Goal: Task Accomplishment & Management: Manage account settings

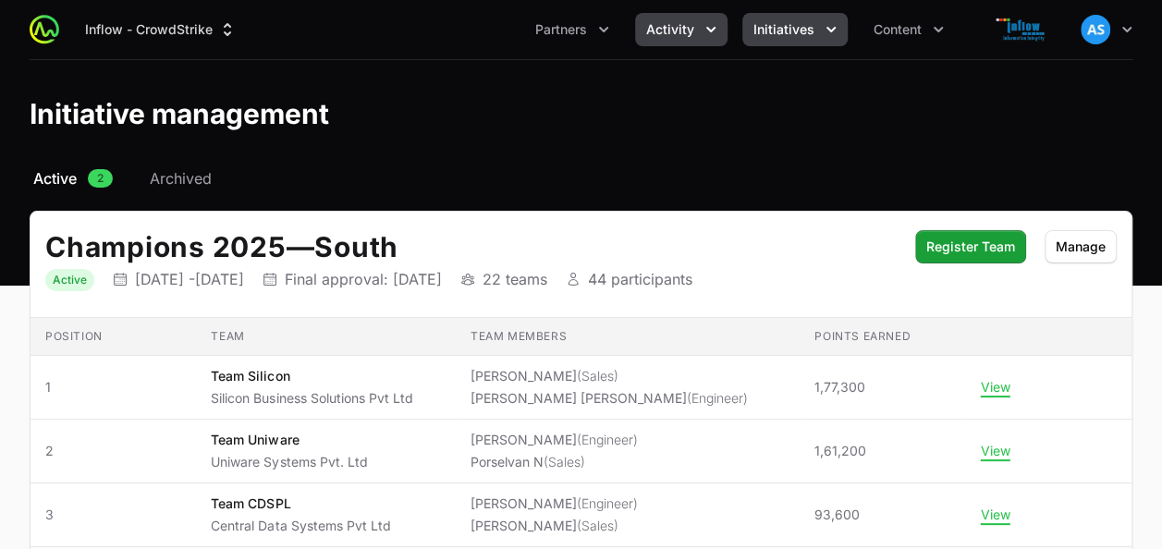
click at [706, 22] on icon "Activity menu" at bounding box center [711, 29] width 18 height 18
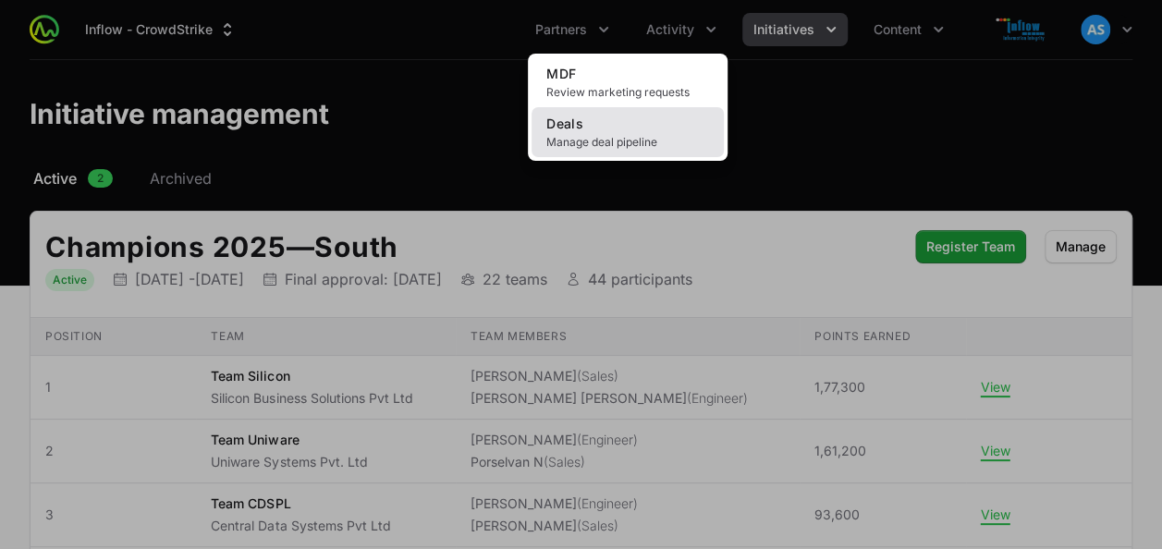
click at [619, 156] on link "Deals Manage deal pipeline" at bounding box center [627, 132] width 192 height 50
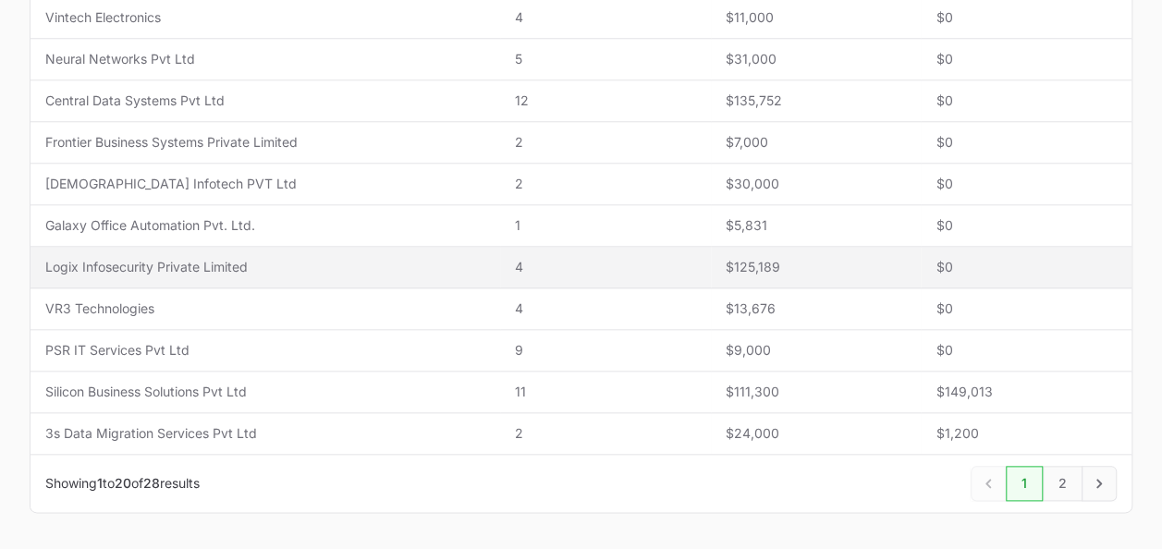
scroll to position [844, 0]
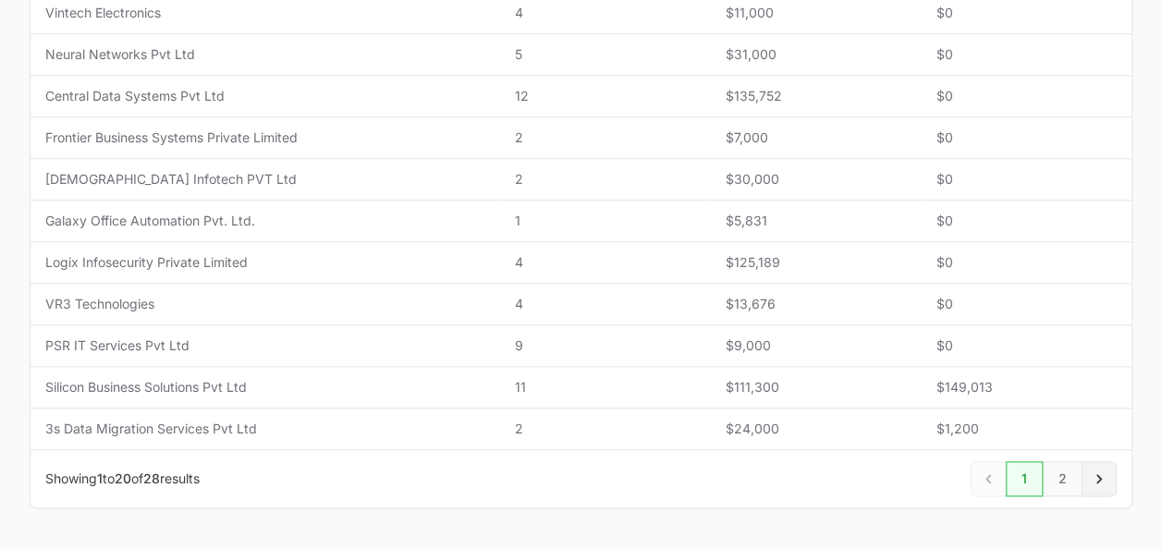
click at [1107, 472] on icon "Next" at bounding box center [1099, 479] width 18 height 18
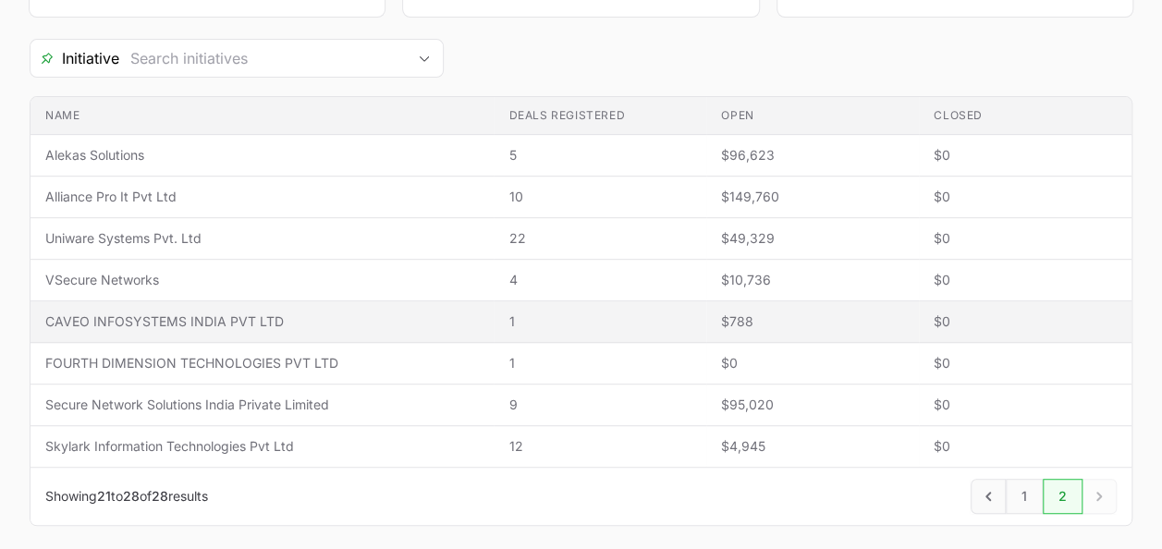
scroll to position [355, 0]
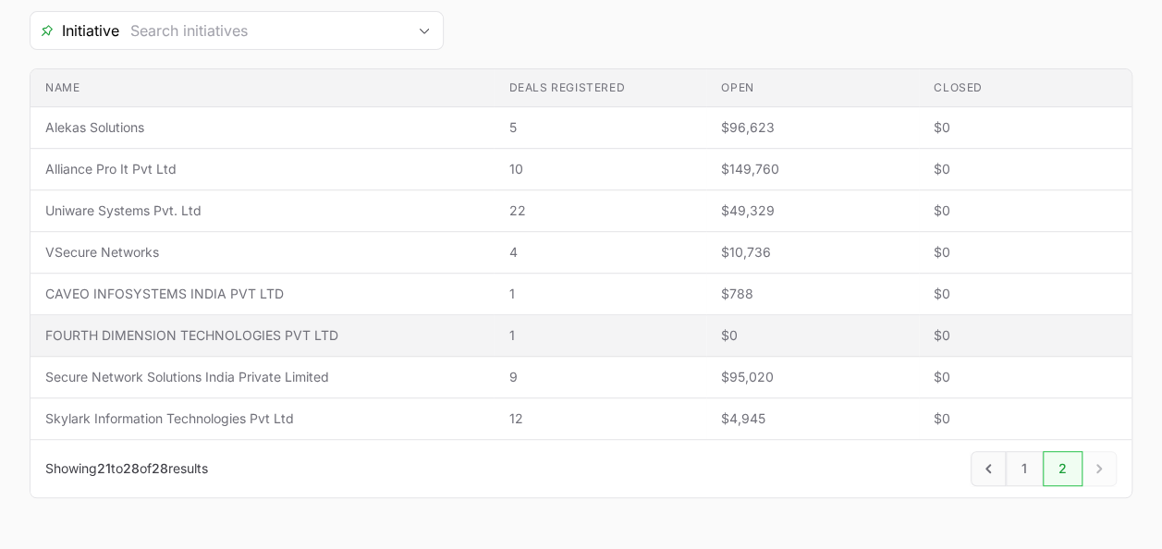
click at [592, 333] on span "1" at bounding box center [599, 335] width 183 height 18
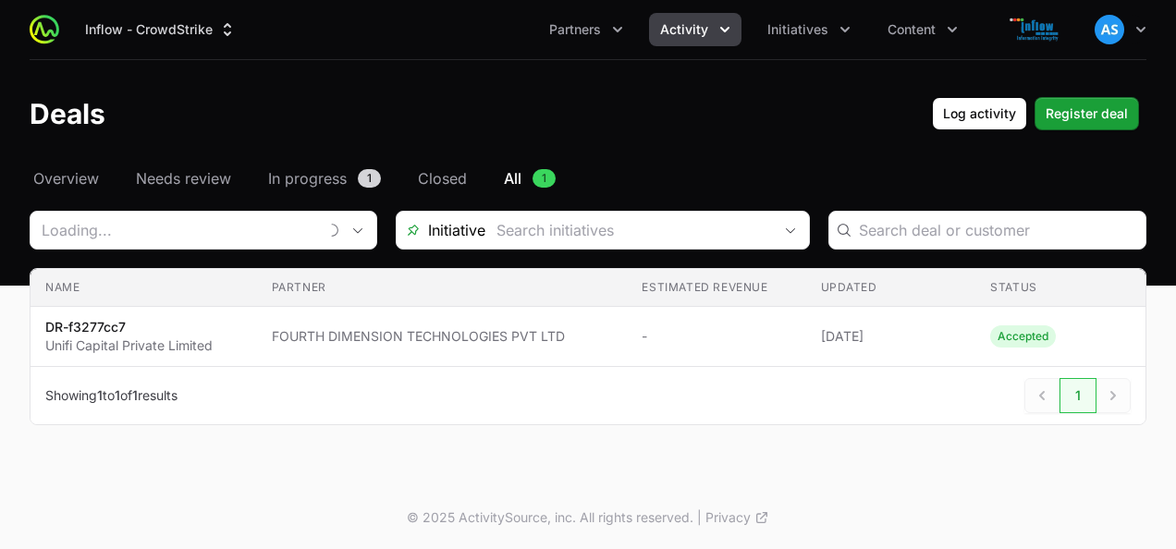
type input "FOURTH DIMENSION TECHNOLOGIES PVT LTD"
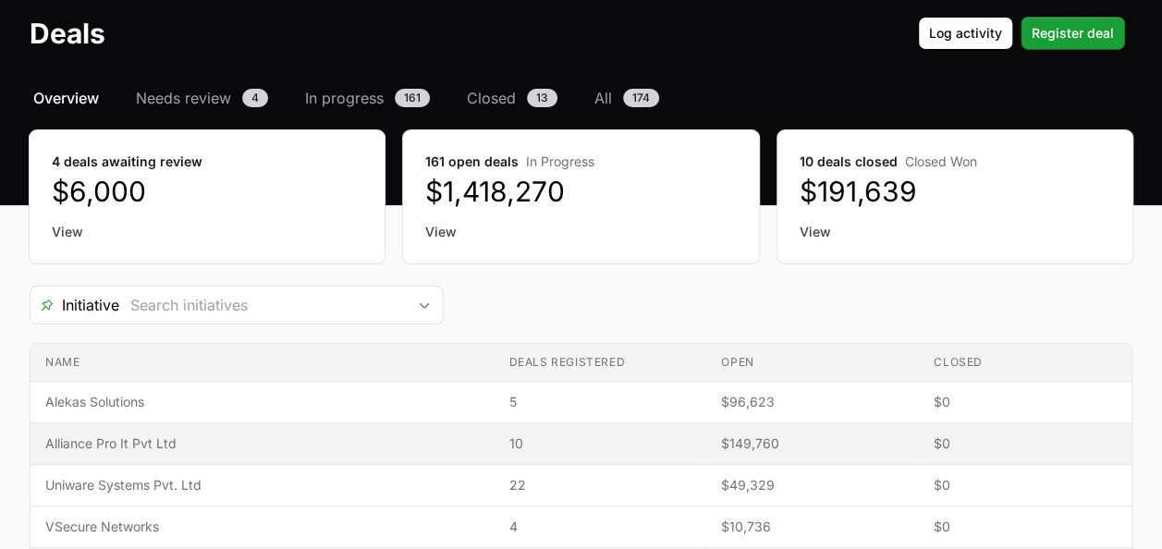
scroll to position [79, 0]
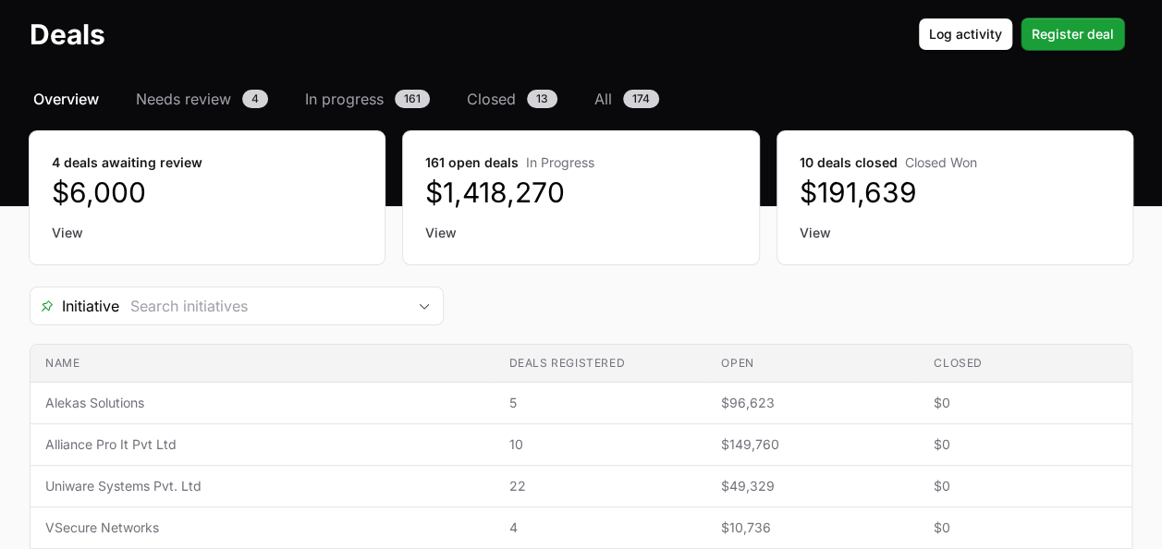
click at [913, 226] on link "View" at bounding box center [955, 233] width 311 height 18
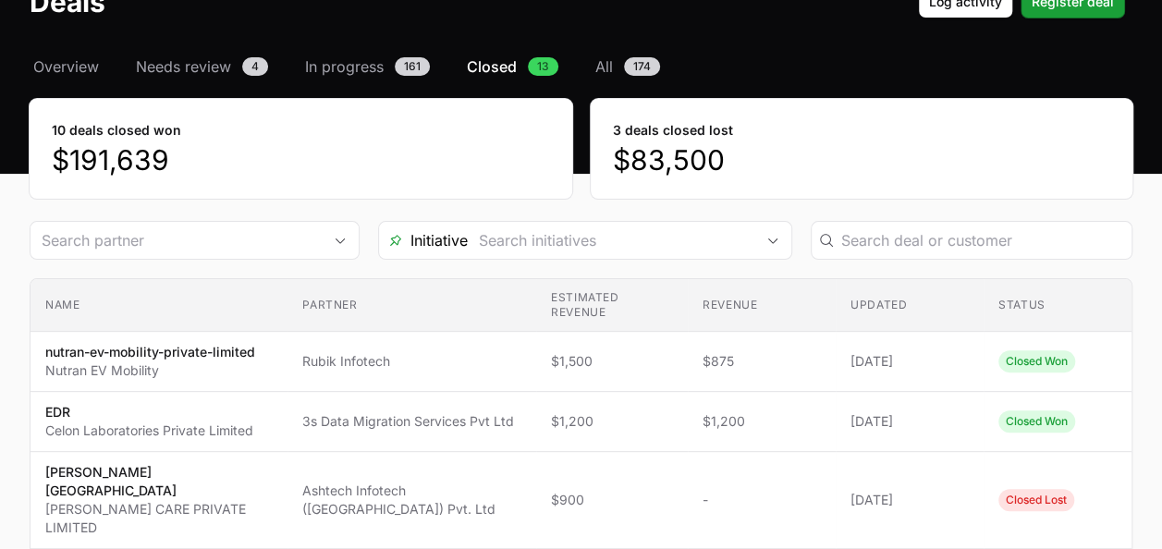
scroll to position [104, 0]
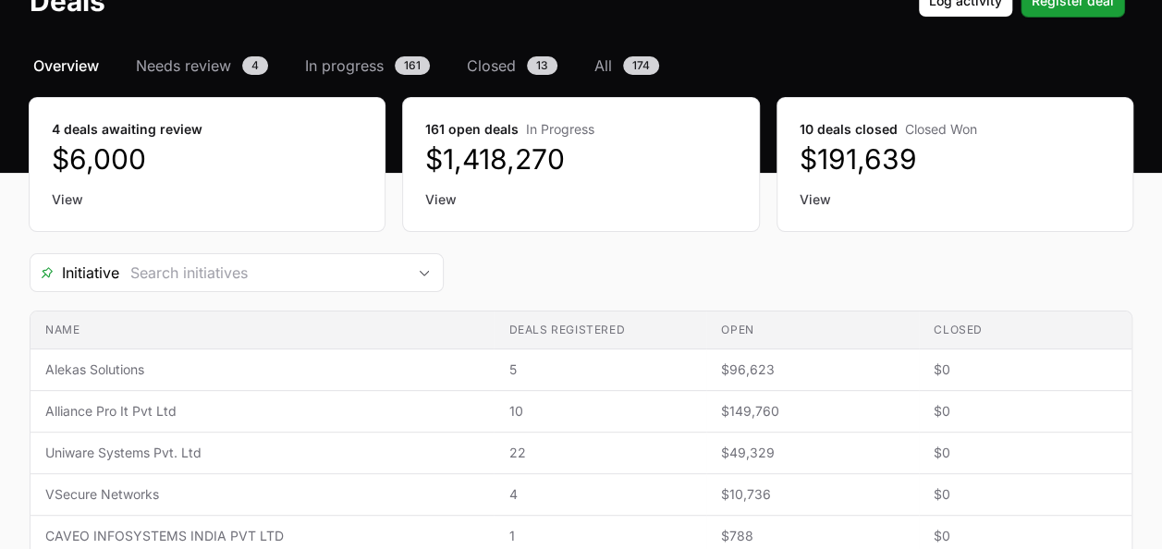
scroll to position [407, 0]
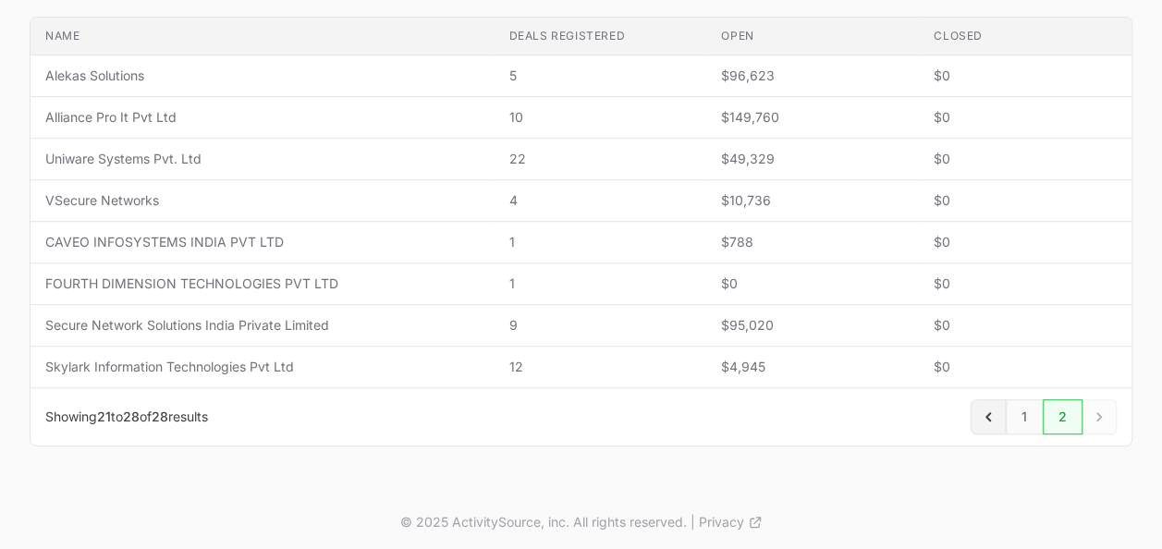
click at [983, 416] on icon "Previous" at bounding box center [988, 417] width 18 height 18
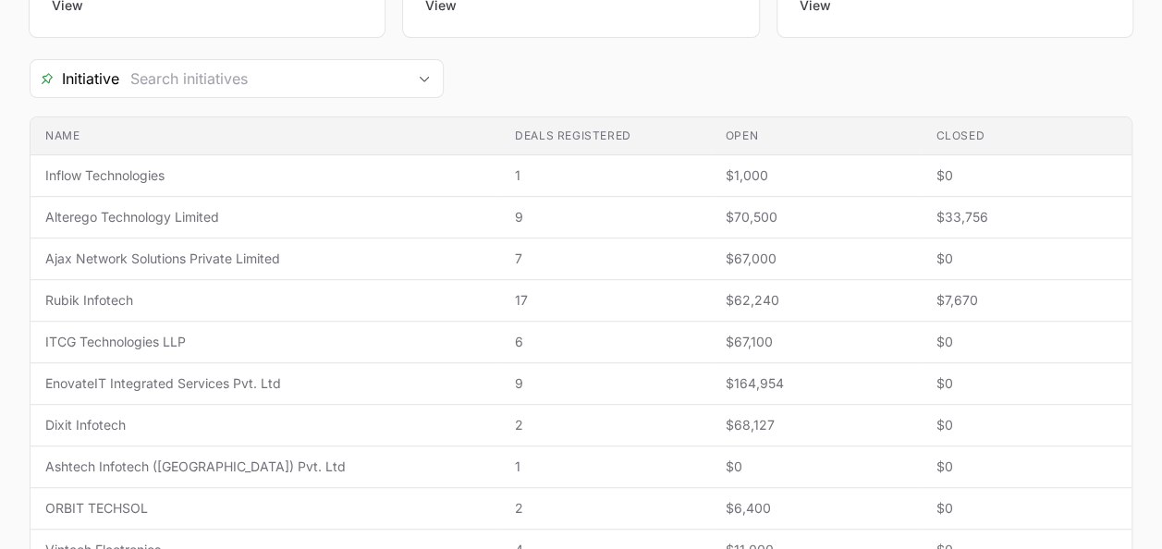
scroll to position [307, 0]
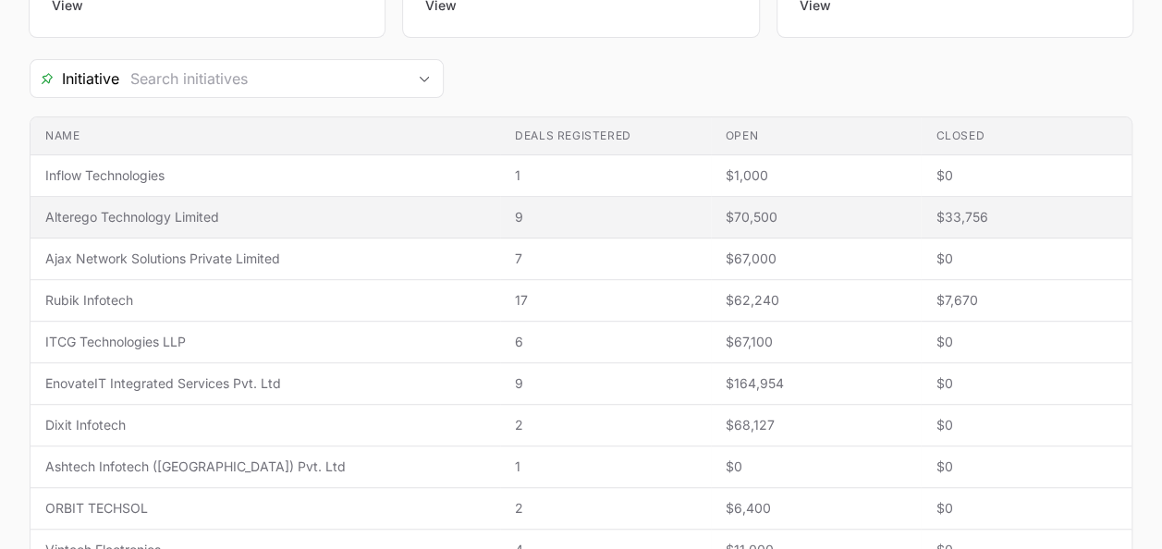
click at [786, 211] on span "$70,500" at bounding box center [816, 217] width 181 height 18
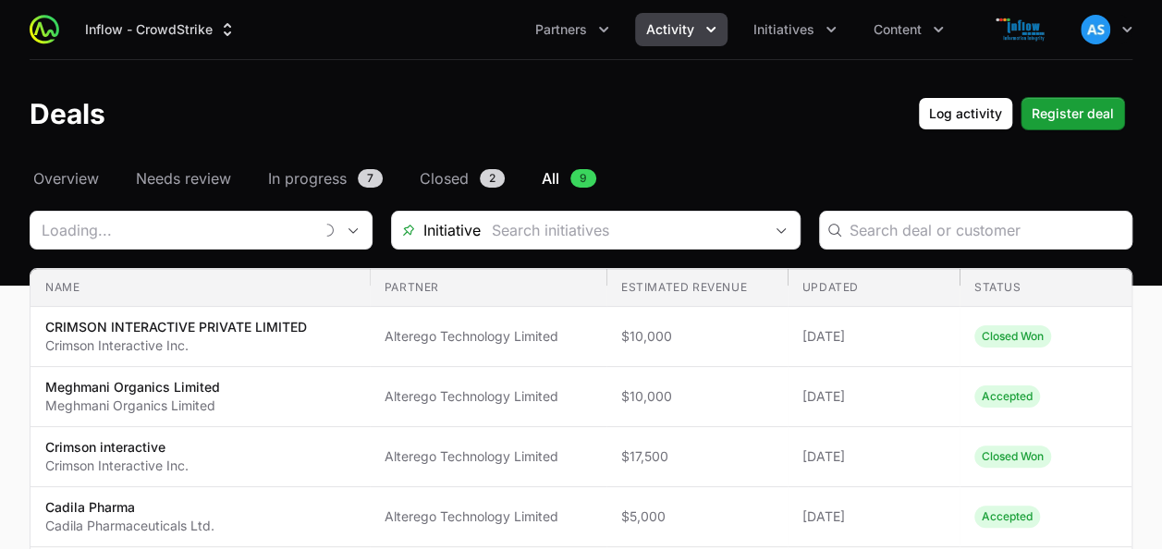
type input "Alterego Technology Limited"
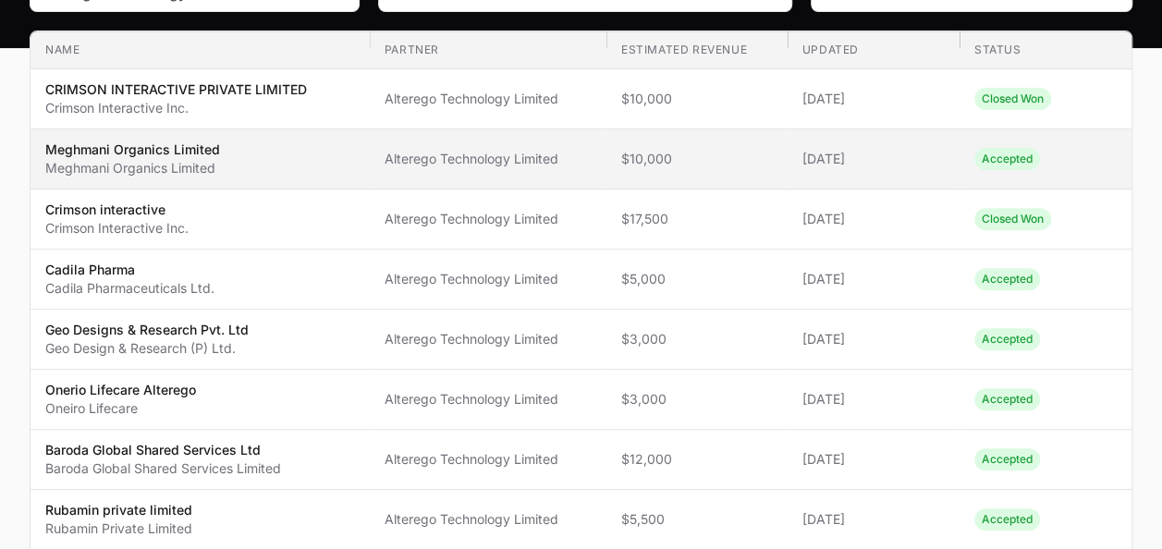
scroll to position [238, 0]
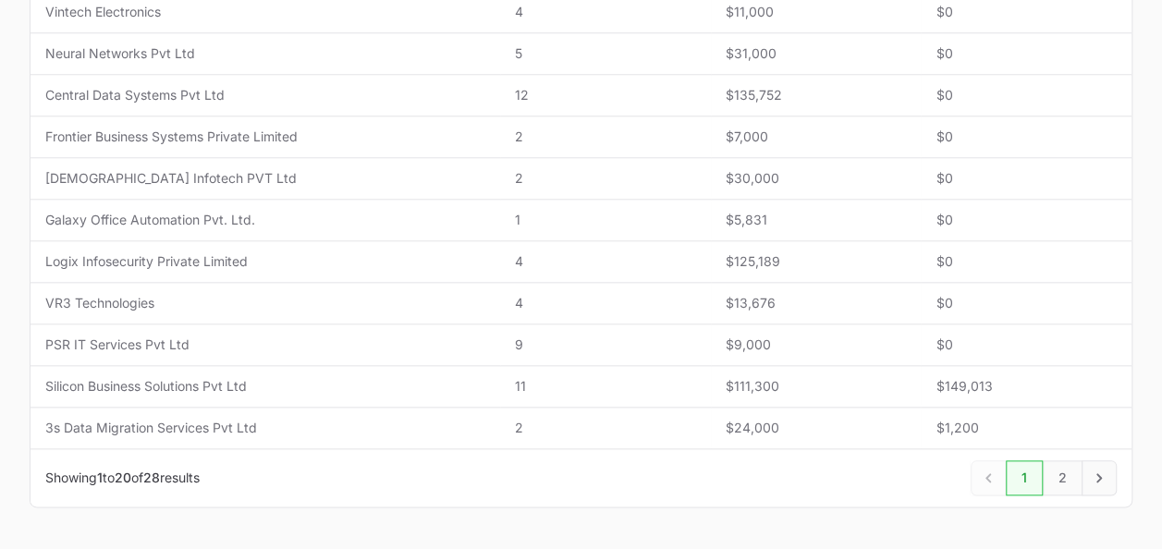
scroll to position [857, 0]
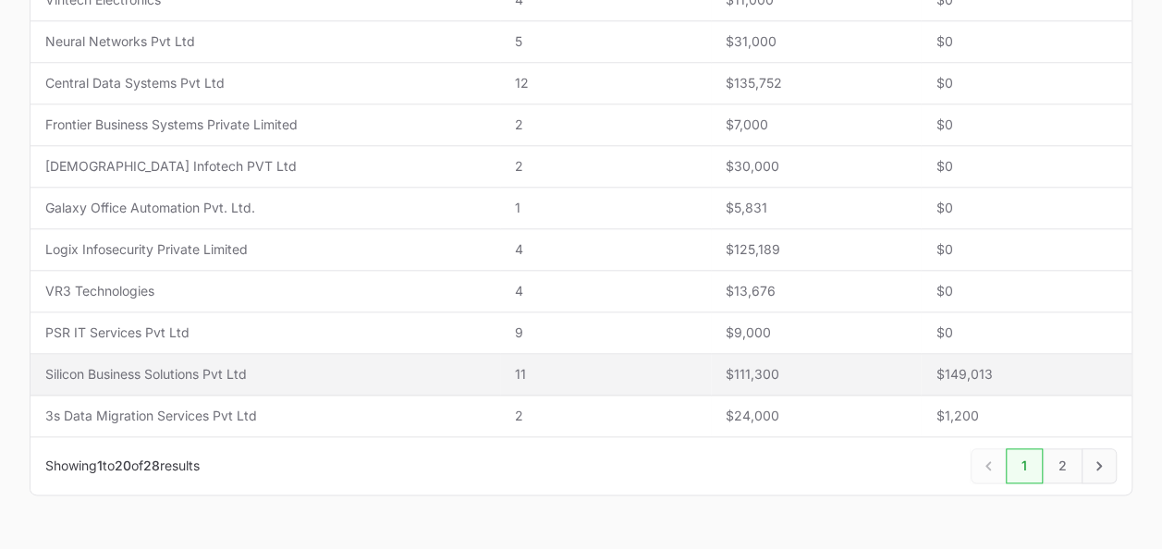
click at [921, 372] on td "Closed $149,013" at bounding box center [1026, 375] width 211 height 42
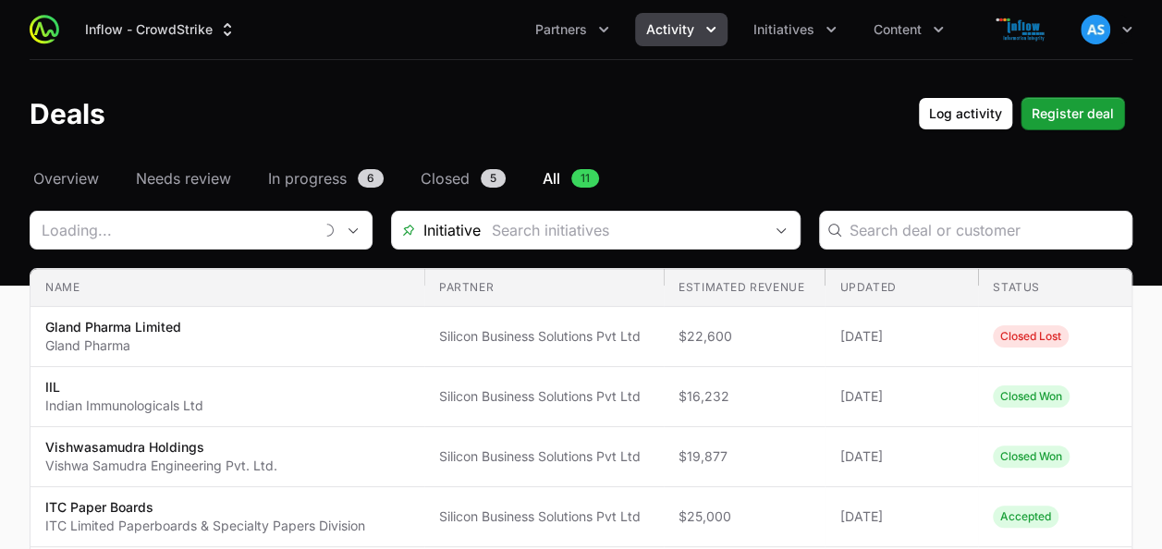
type input "Silicon Business Solutions Pvt Ltd"
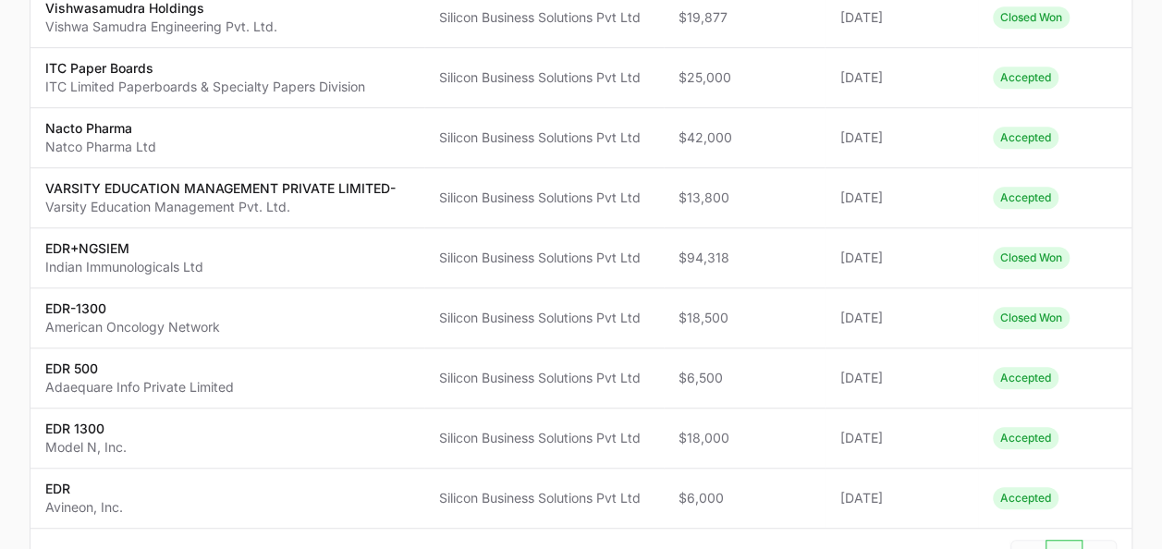
scroll to position [495, 0]
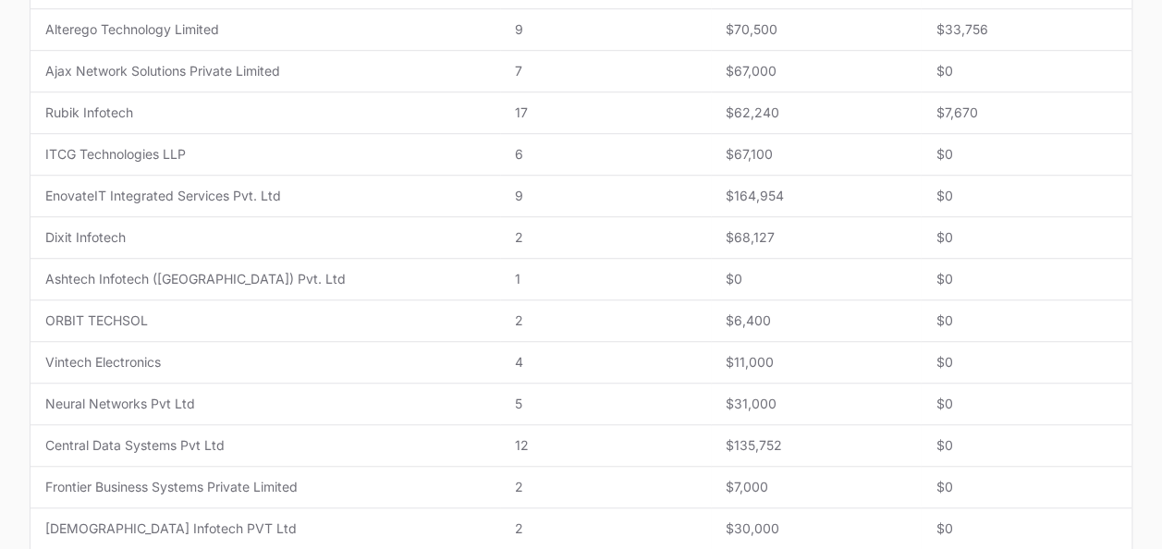
scroll to position [857, 0]
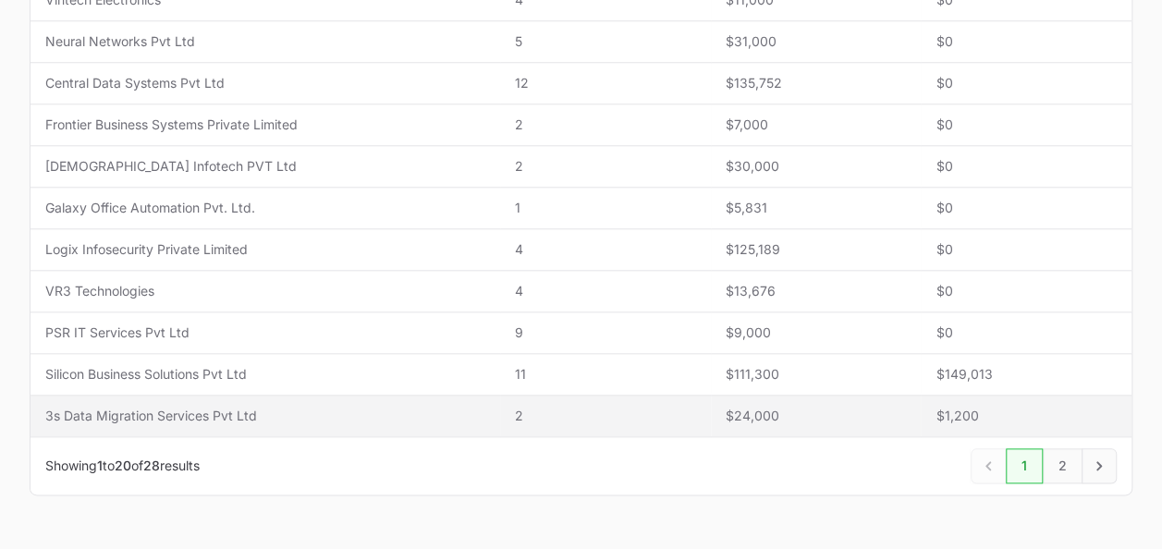
click at [946, 411] on span "$1,200" at bounding box center [1025, 416] width 181 height 18
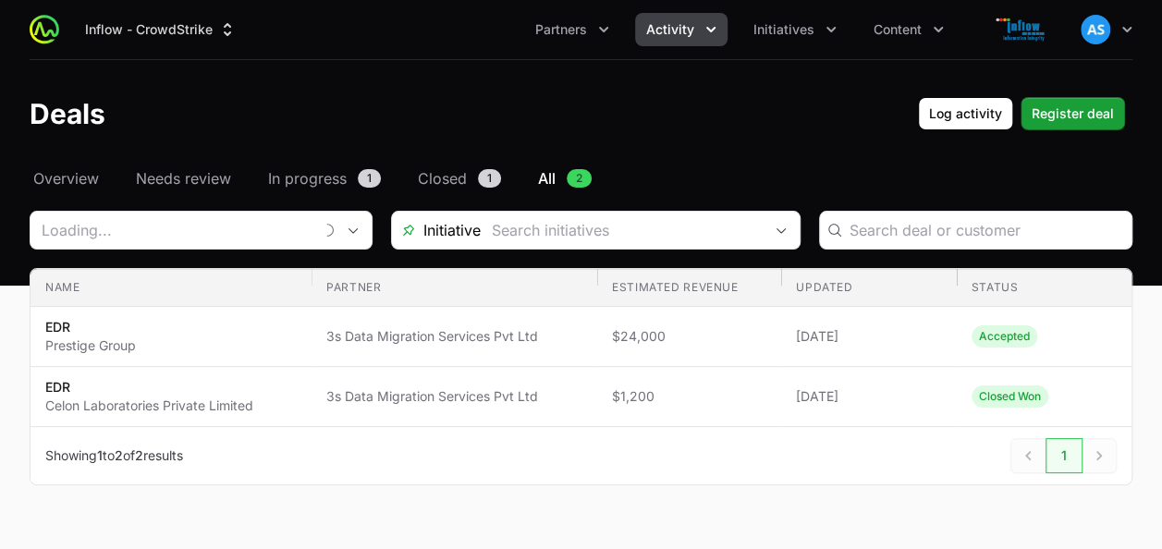
type input "3s Data Migration Services Pvt Ltd"
